Goal: Navigation & Orientation: Find specific page/section

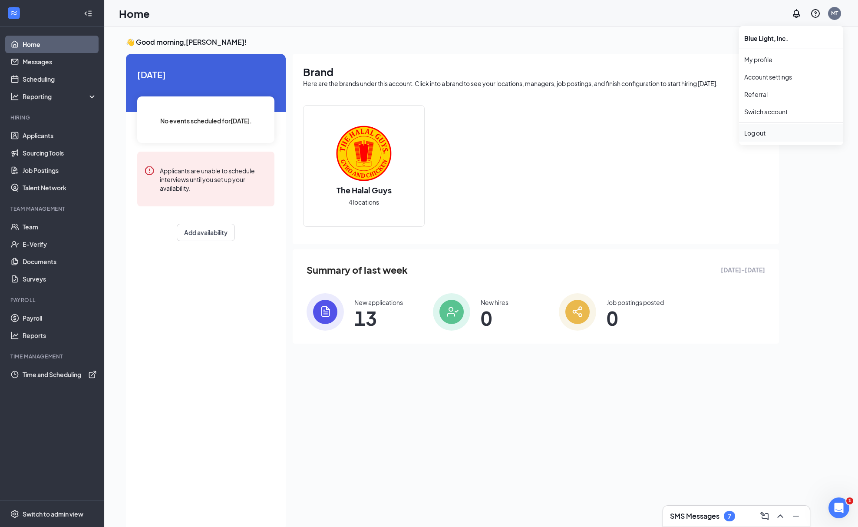
click at [761, 131] on div "Log out" at bounding box center [791, 133] width 94 height 9
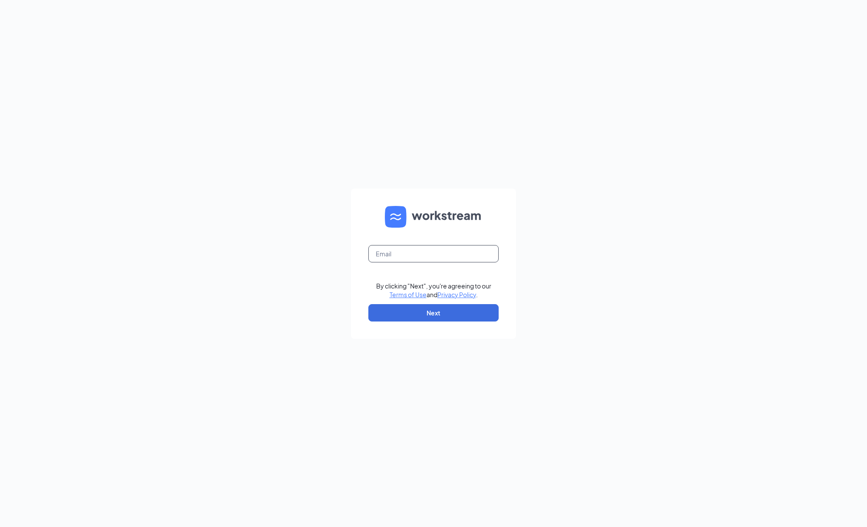
click at [441, 252] on input "text" at bounding box center [433, 253] width 130 height 17
type input "[PERSON_NAME][EMAIL_ADDRESS][DOMAIN_NAME]"
drag, startPoint x: 433, startPoint y: 314, endPoint x: 403, endPoint y: 316, distance: 29.6
click at [432, 314] on button "Next" at bounding box center [433, 312] width 130 height 17
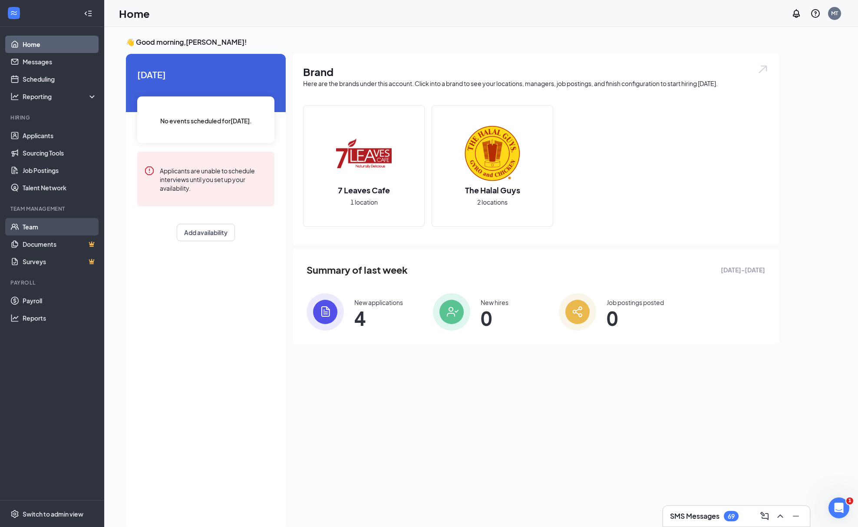
click at [49, 225] on link "Team" at bounding box center [60, 226] width 74 height 17
